Goal: Task Accomplishment & Management: Complete application form

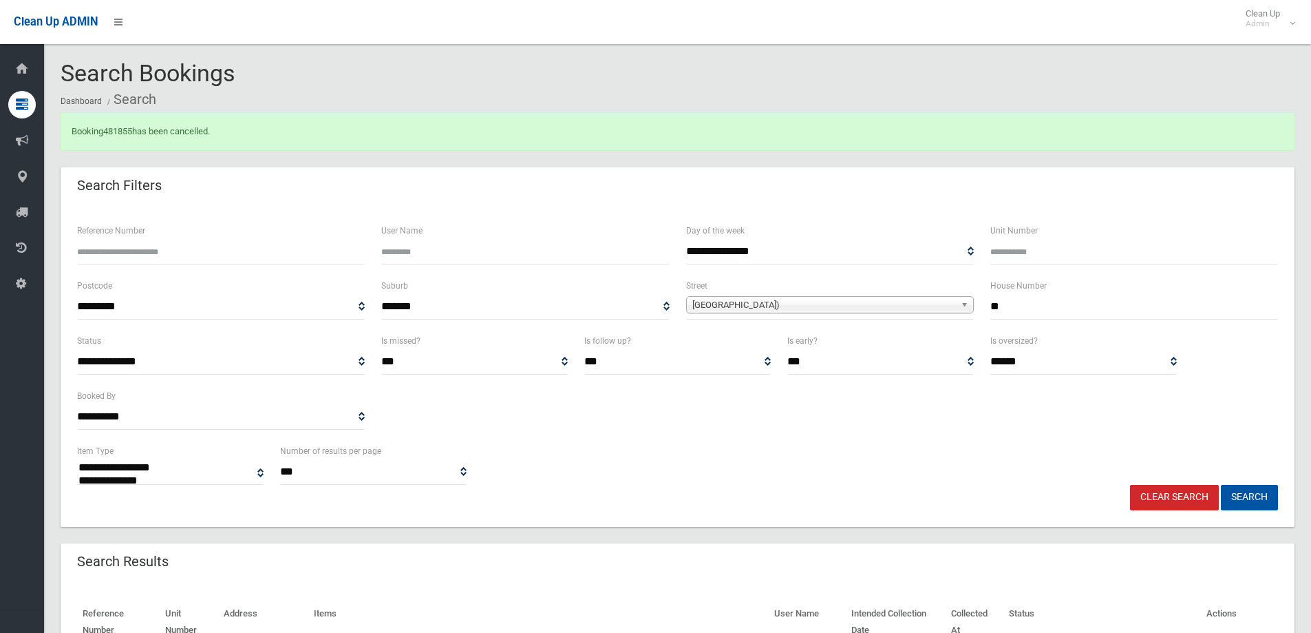
select select
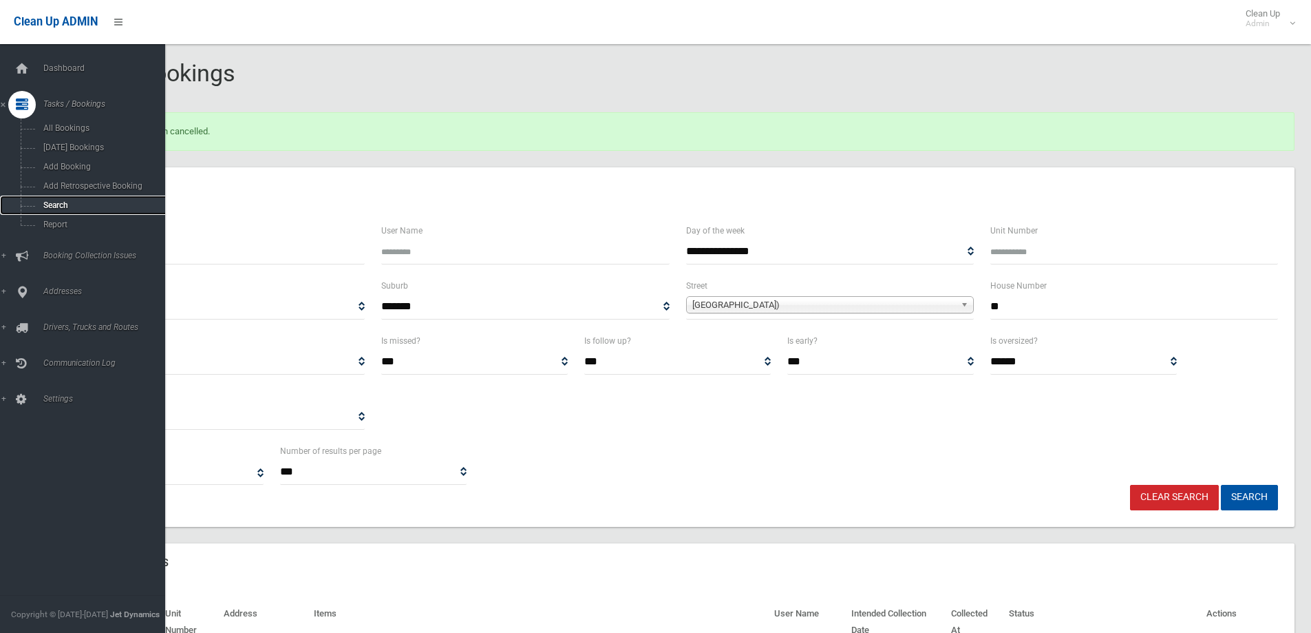
click at [55, 205] on span "Search" at bounding box center [101, 205] width 125 height 10
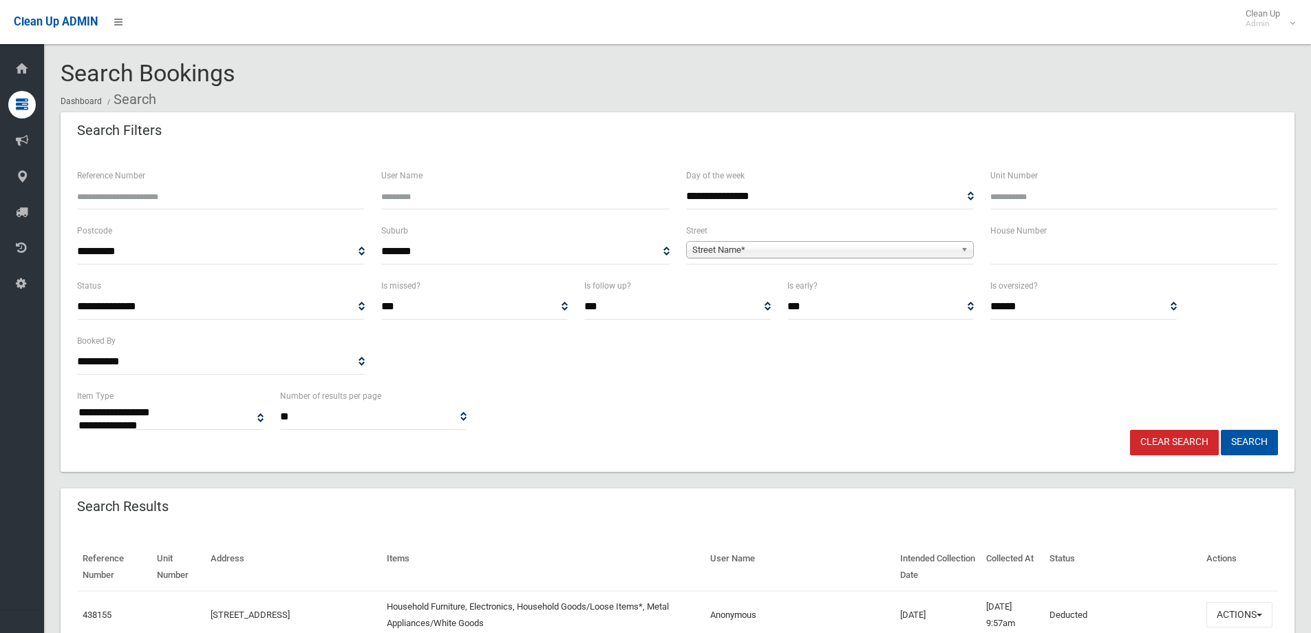
select select
click at [1021, 245] on input "text" at bounding box center [1134, 251] width 288 height 25
type input "***"
drag, startPoint x: 697, startPoint y: 242, endPoint x: 706, endPoint y: 257, distance: 17.0
click at [698, 246] on span "Street Name*" at bounding box center [823, 250] width 263 height 17
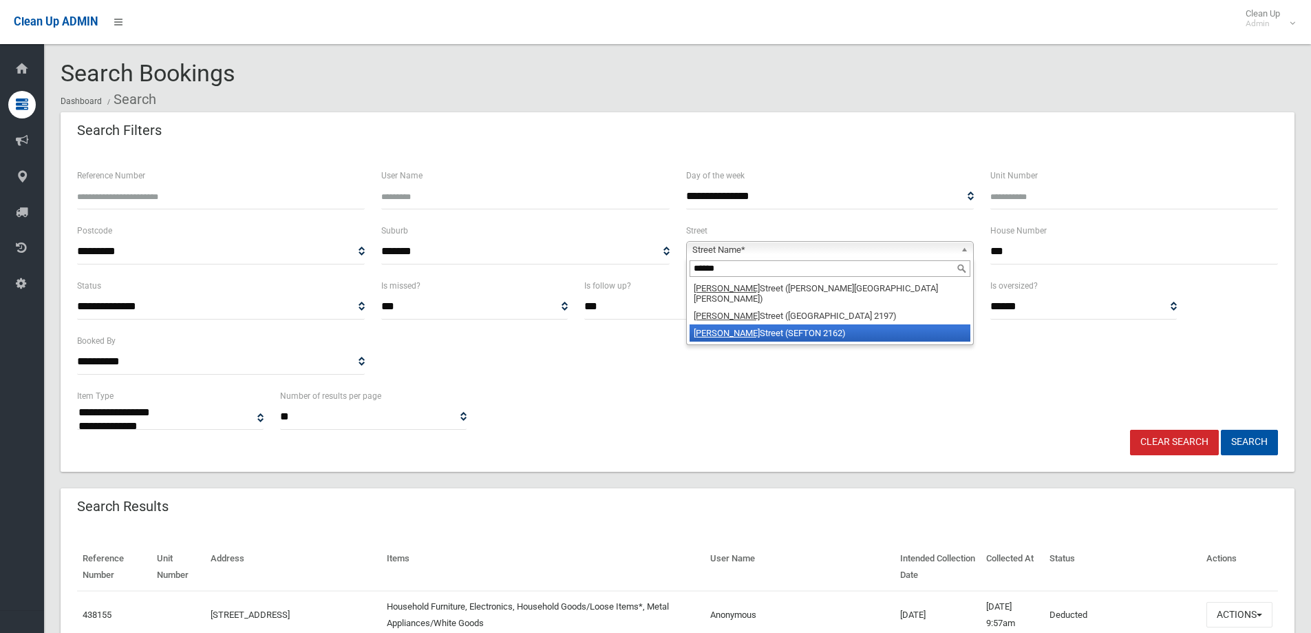
type input "******"
click at [734, 326] on li "Hector Street (SEFTON 2162)" at bounding box center [830, 332] width 281 height 17
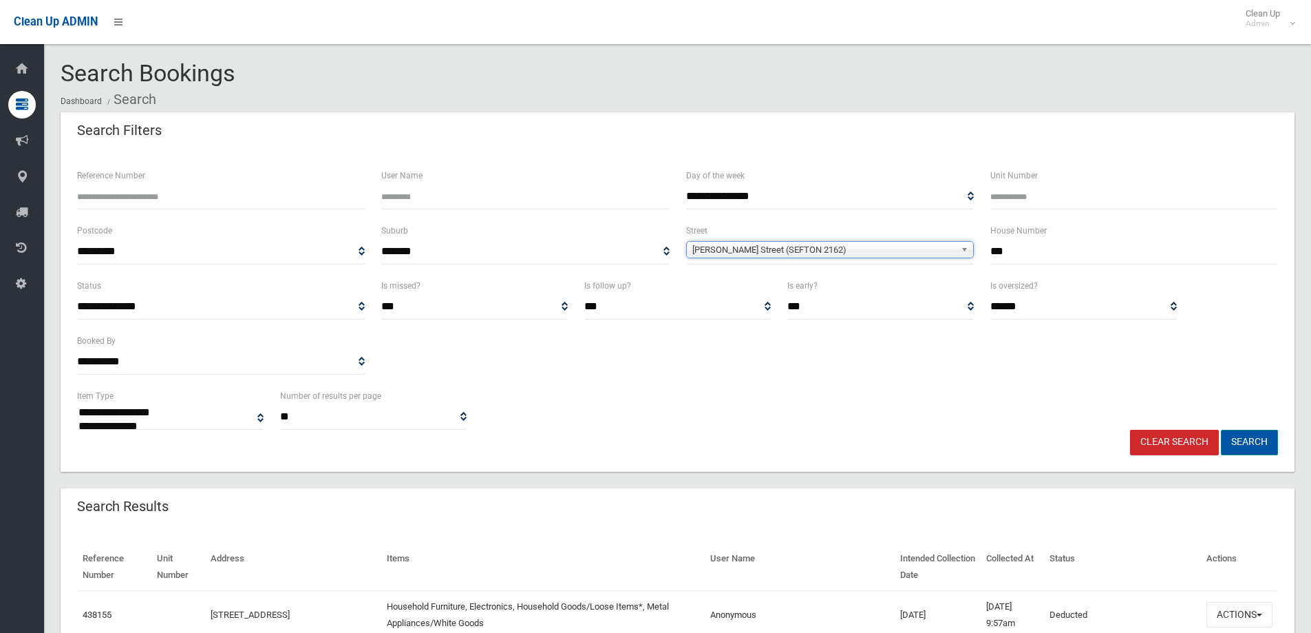
click at [1253, 441] on button "Search" at bounding box center [1249, 441] width 57 height 25
click at [1246, 438] on button "Search" at bounding box center [1249, 441] width 57 height 25
click at [1244, 441] on button "Search" at bounding box center [1249, 441] width 57 height 25
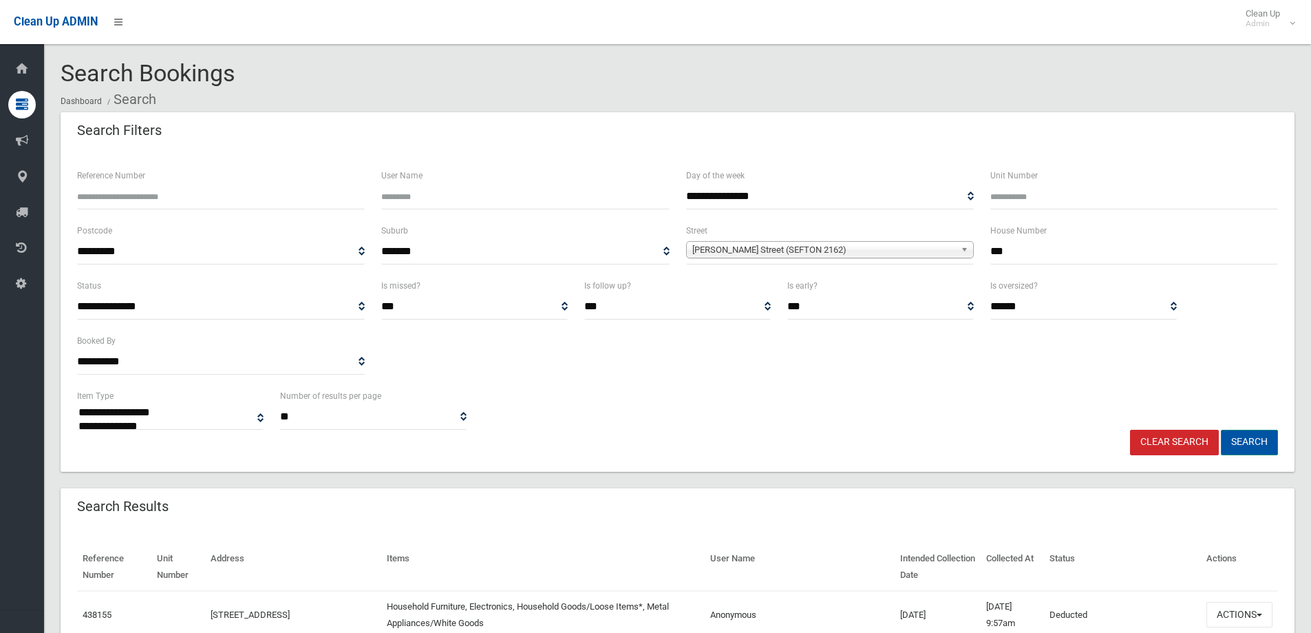
click at [1251, 443] on button "Search" at bounding box center [1249, 441] width 57 height 25
click at [1243, 441] on button "Search" at bounding box center [1249, 441] width 57 height 25
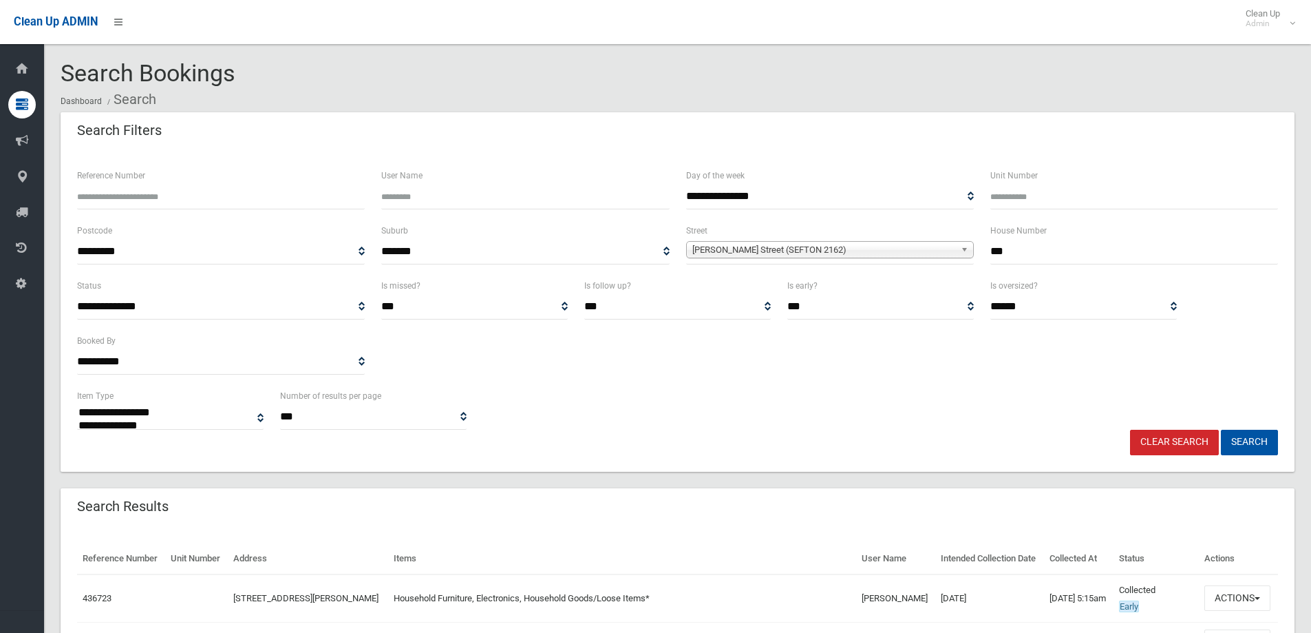
select select
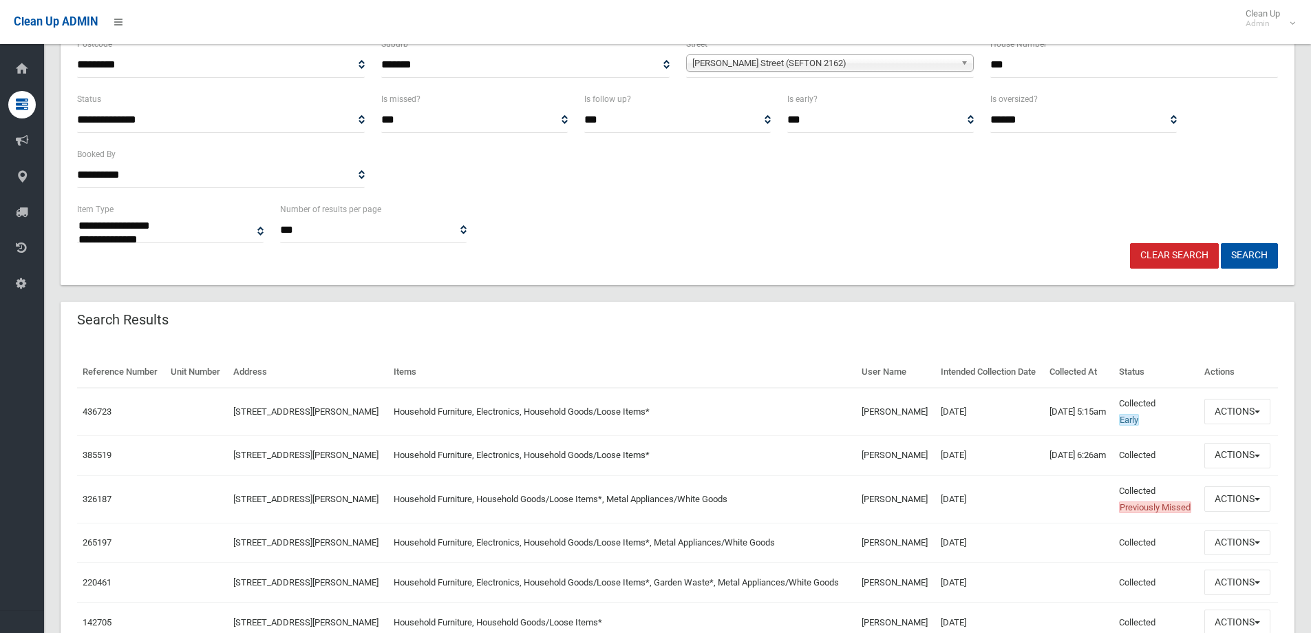
scroll to position [206, 0]
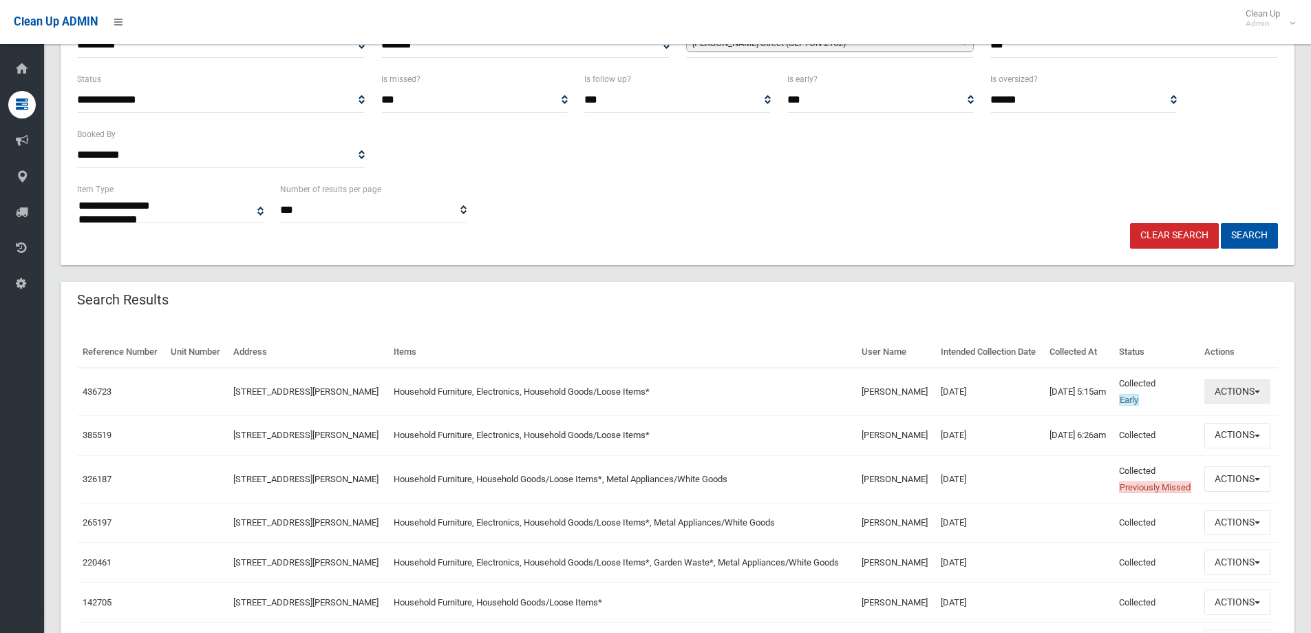
click at [1246, 404] on button "Actions" at bounding box center [1237, 391] width 66 height 25
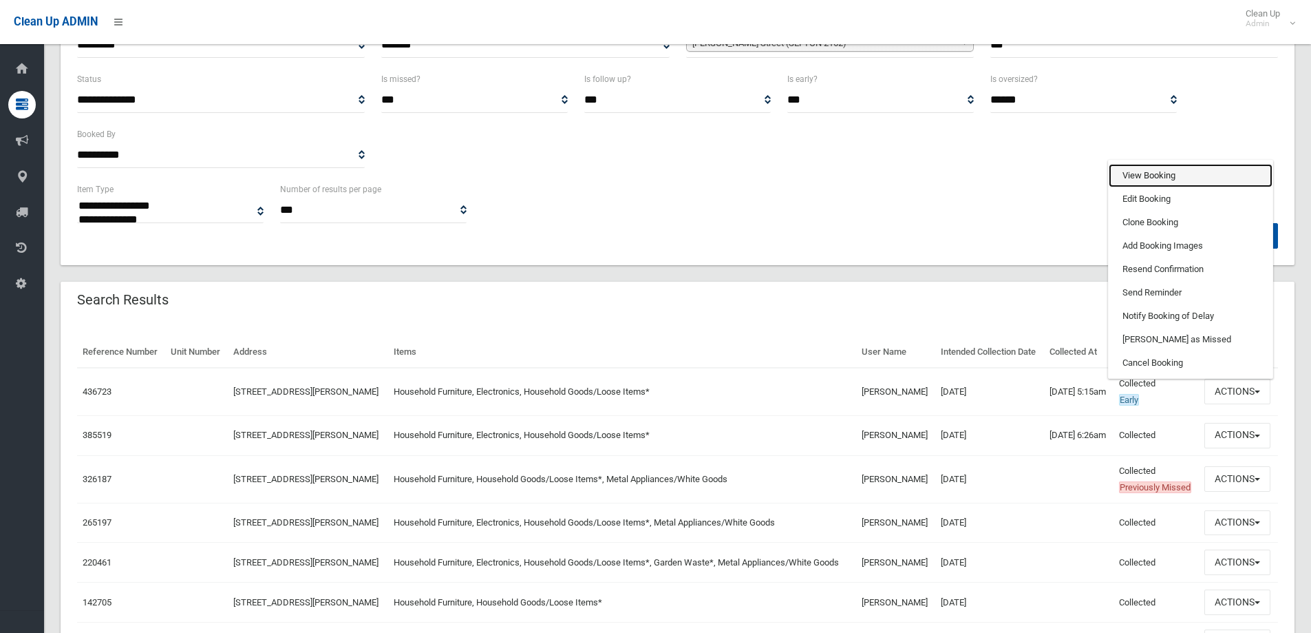
click at [1138, 187] on link "View Booking" at bounding box center [1191, 175] width 164 height 23
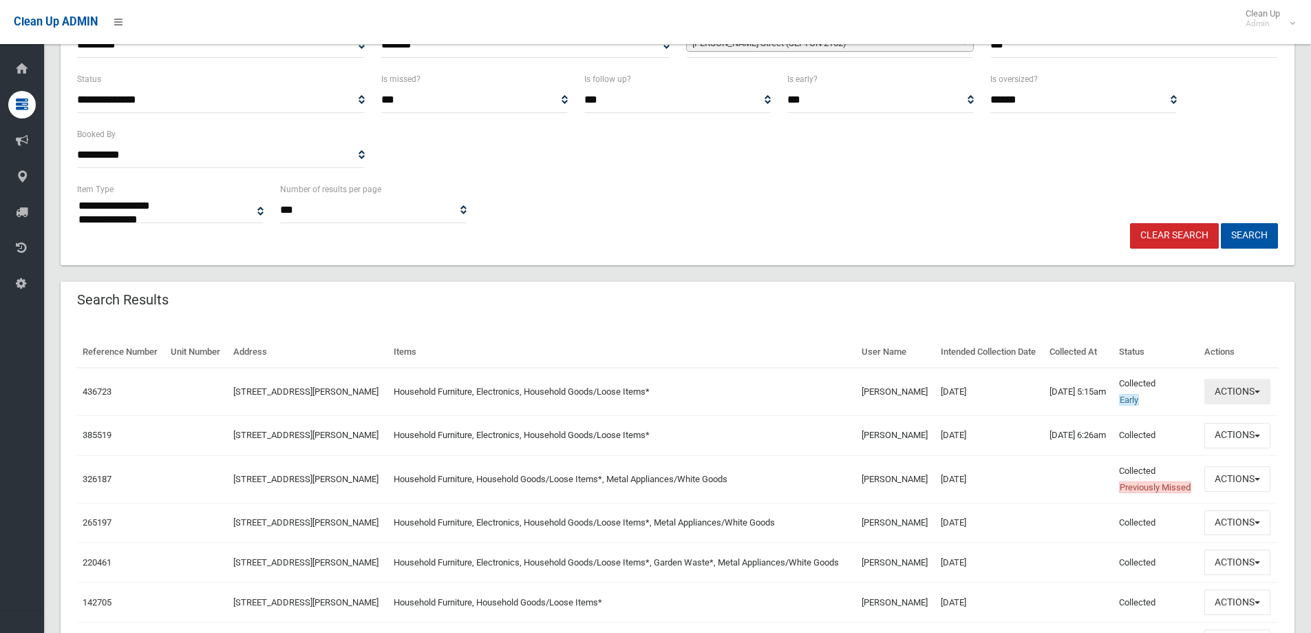
click at [1226, 404] on button "Actions" at bounding box center [1237, 391] width 66 height 25
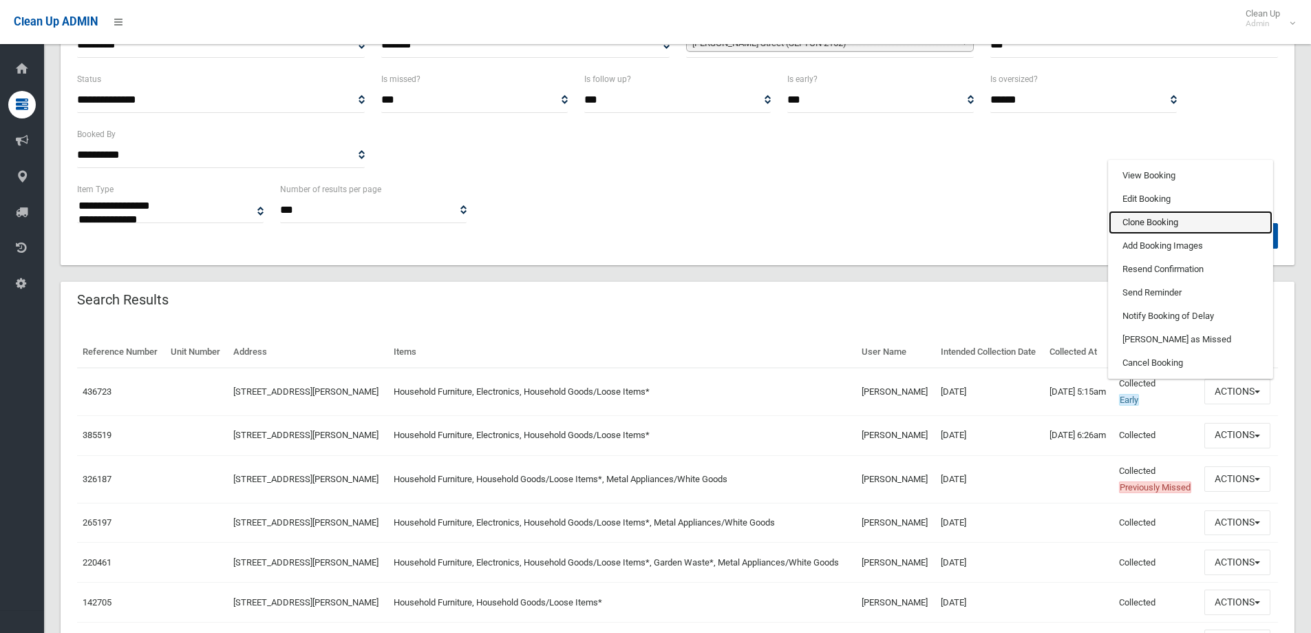
click at [1144, 234] on link "Clone Booking" at bounding box center [1191, 222] width 164 height 23
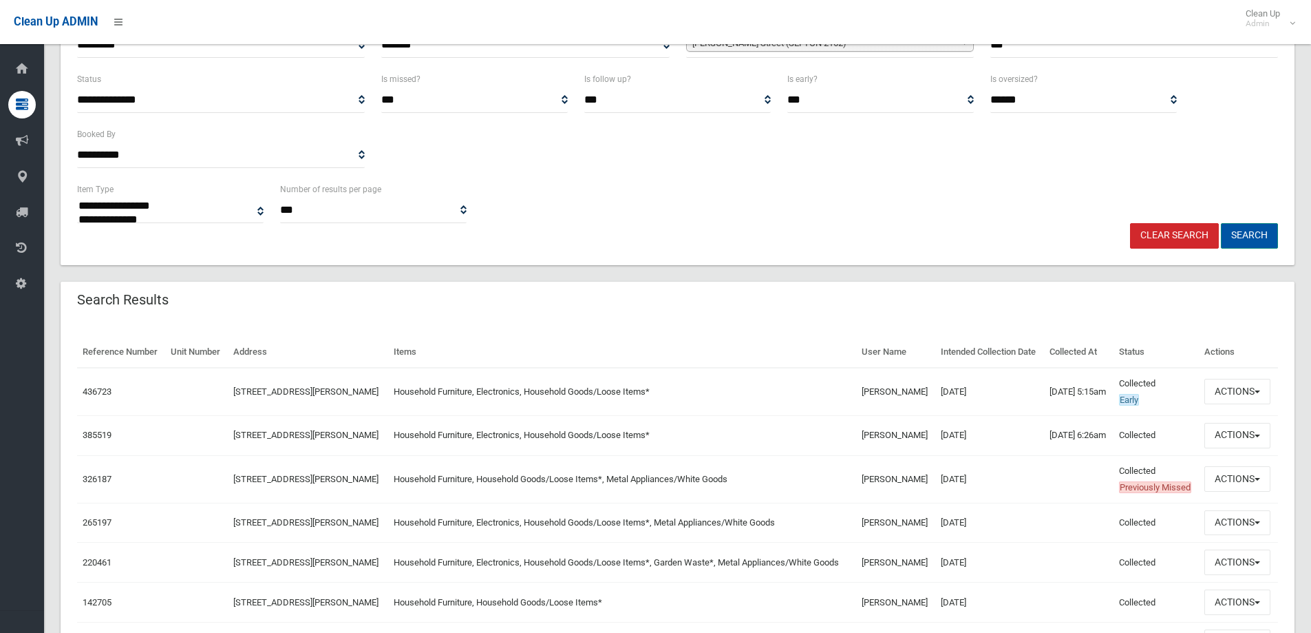
click at [1249, 232] on button "Search" at bounding box center [1249, 235] width 57 height 25
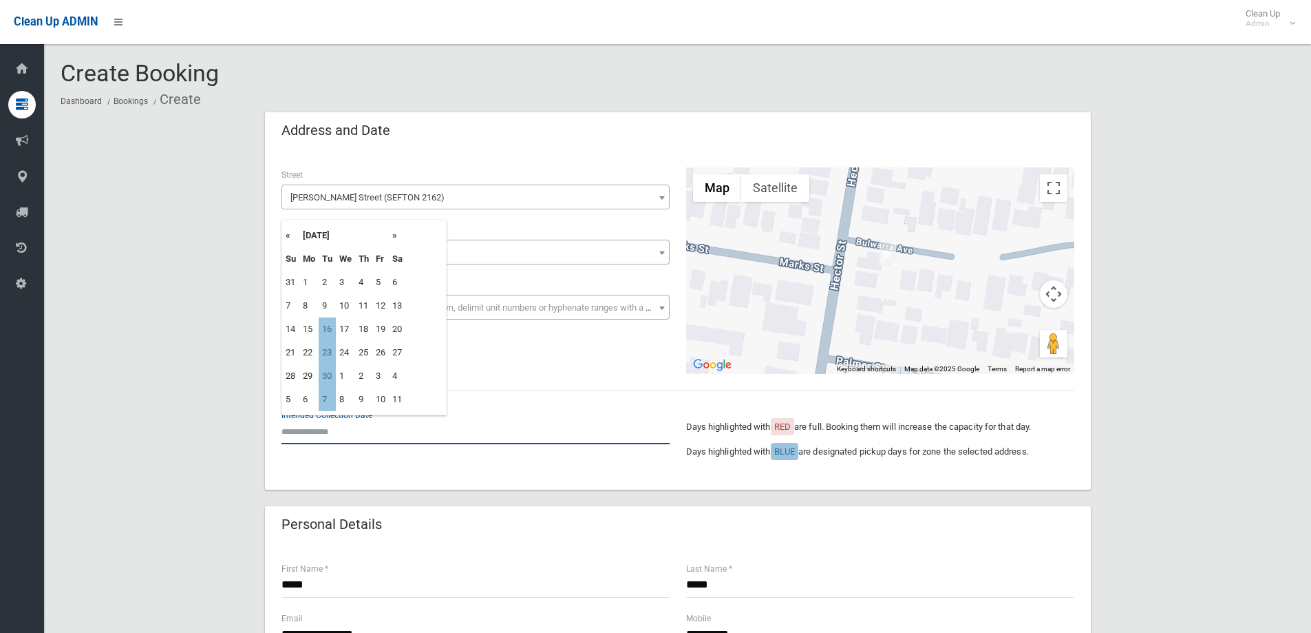
click at [322, 433] on input "text" at bounding box center [476, 430] width 388 height 25
click at [329, 350] on td "23" at bounding box center [327, 352] width 17 height 23
type input "**********"
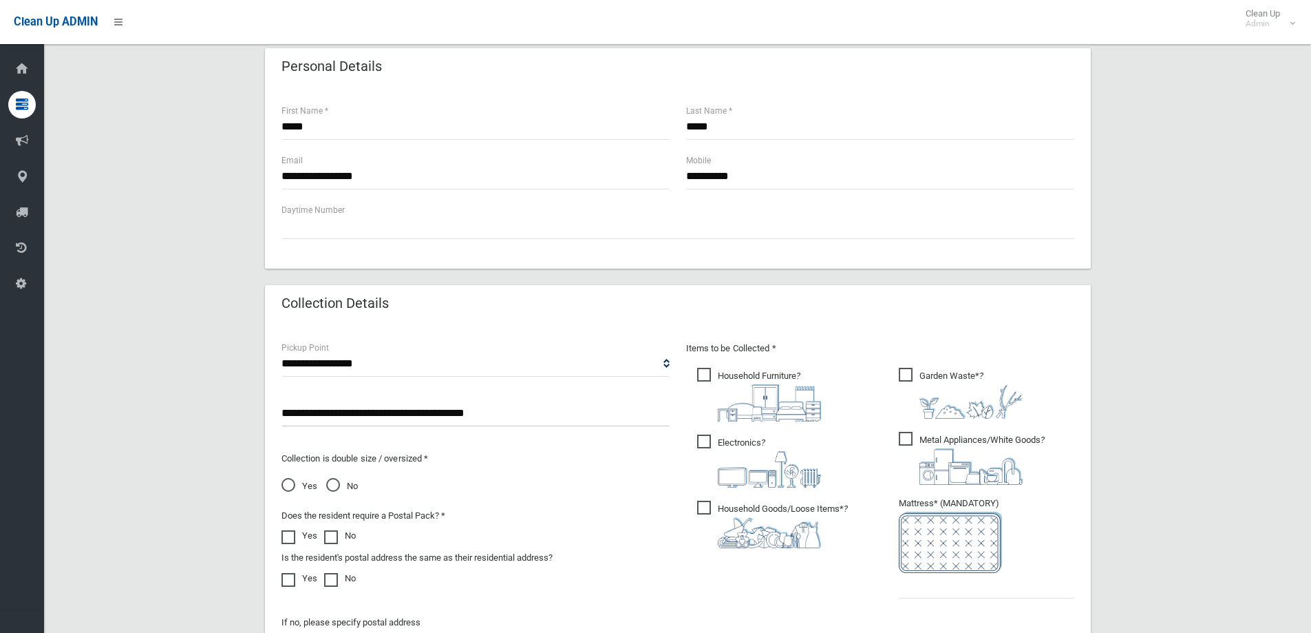
scroll to position [482, 0]
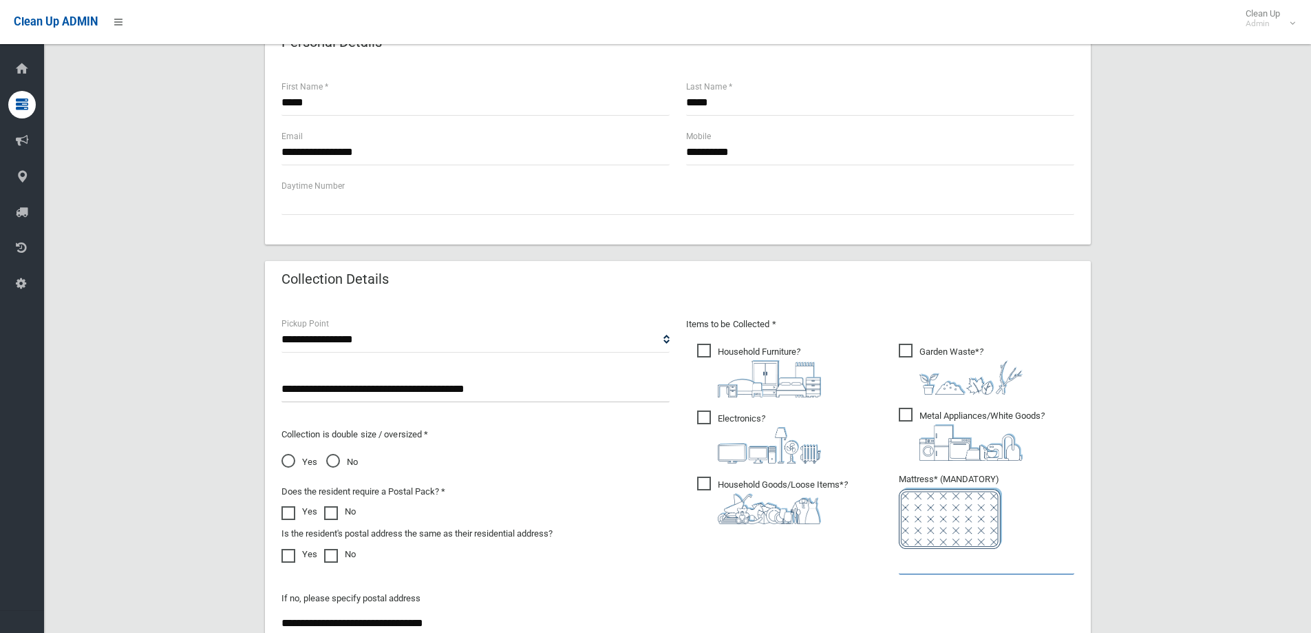
click at [966, 566] on input "text" at bounding box center [987, 561] width 176 height 25
type input "*"
click at [906, 418] on span "Metal Appliances/White Goods ?" at bounding box center [972, 433] width 146 height 53
click at [903, 354] on span "Garden Waste* ?" at bounding box center [961, 368] width 124 height 51
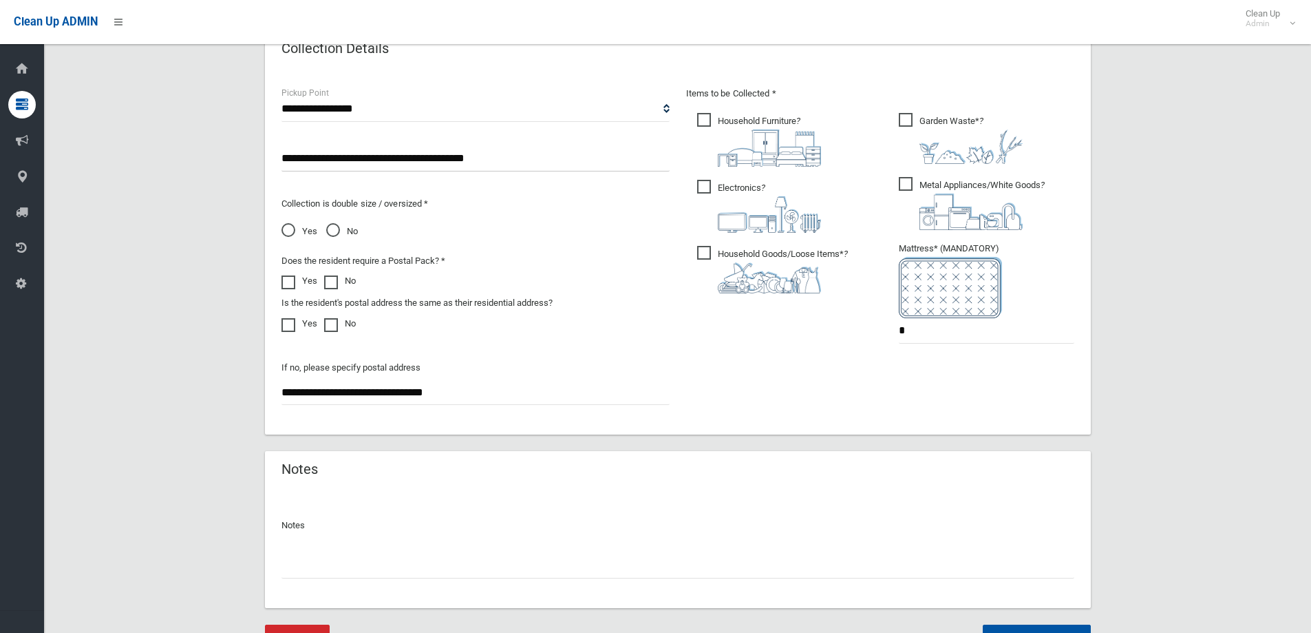
scroll to position [779, 0]
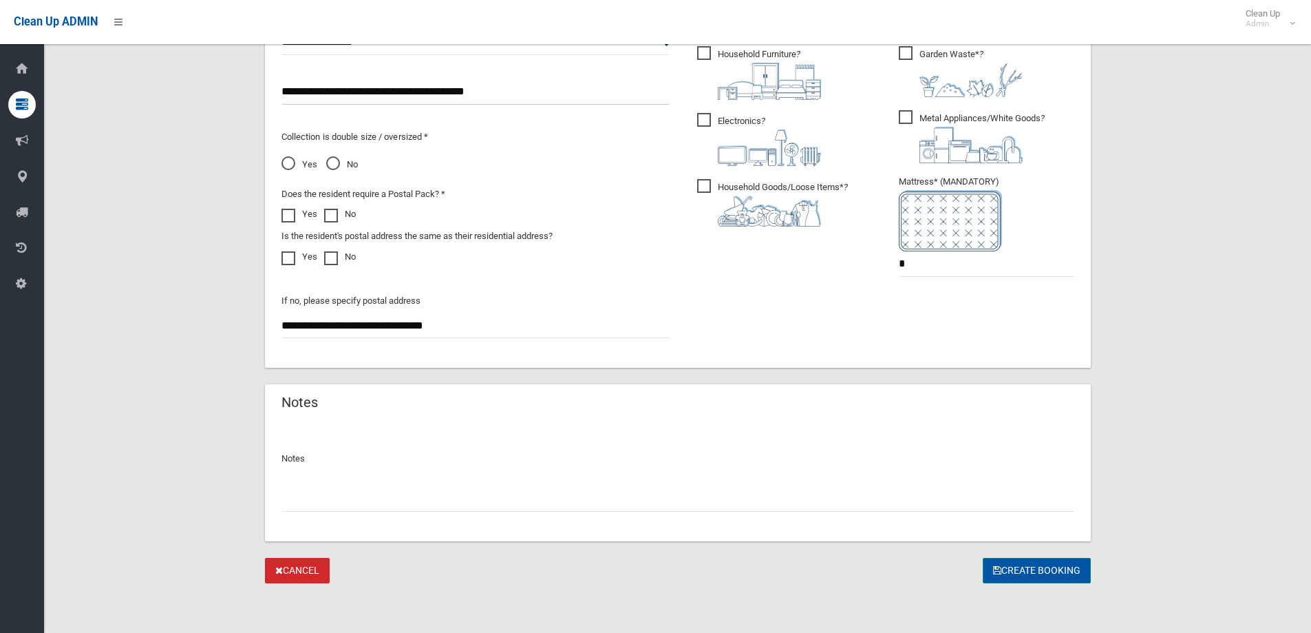
click at [1026, 570] on button "Create Booking" at bounding box center [1037, 570] width 108 height 25
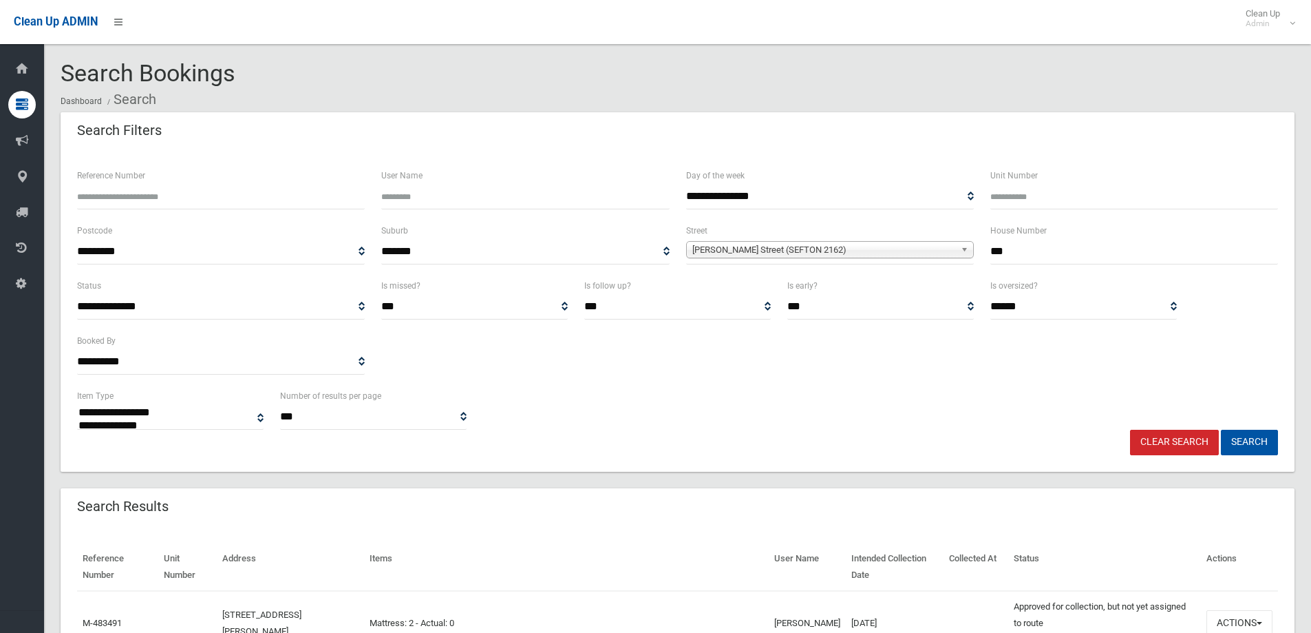
select select
